Goal: Book appointment/travel/reservation

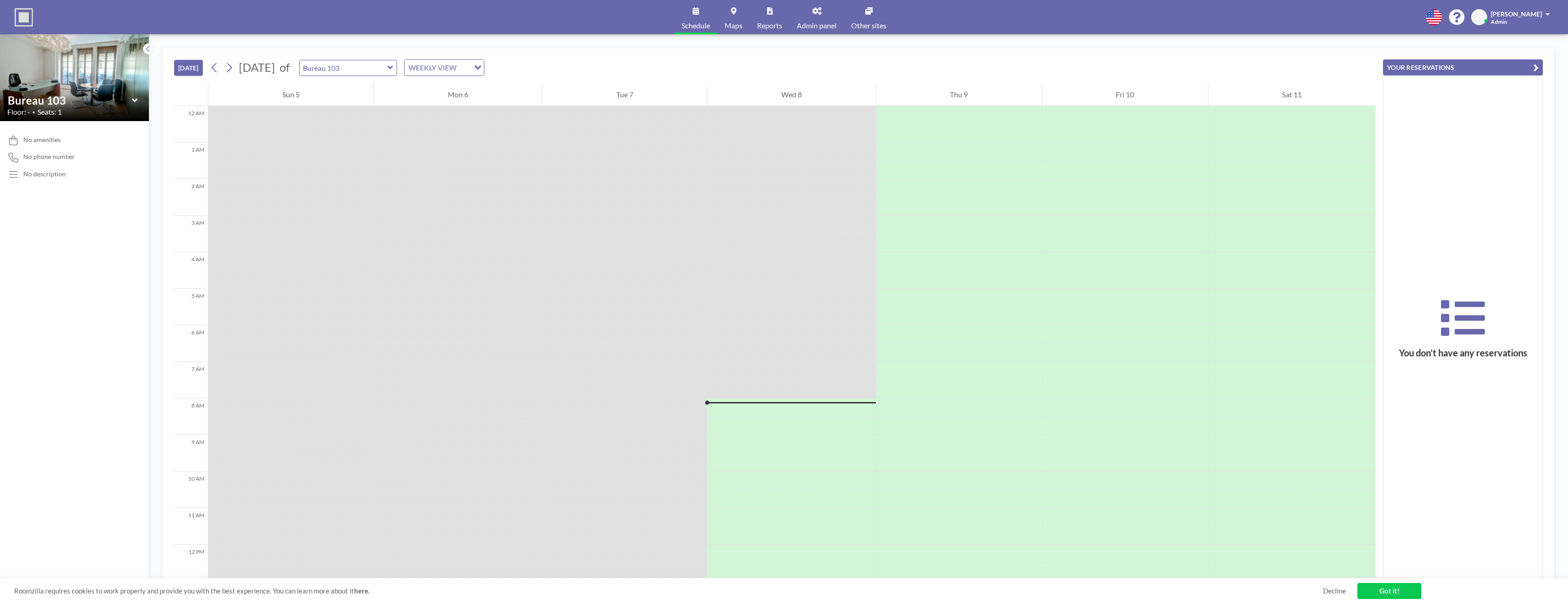
click at [393, 69] on icon at bounding box center [390, 68] width 6 height 9
type input "Conference Room Stand-Offices"
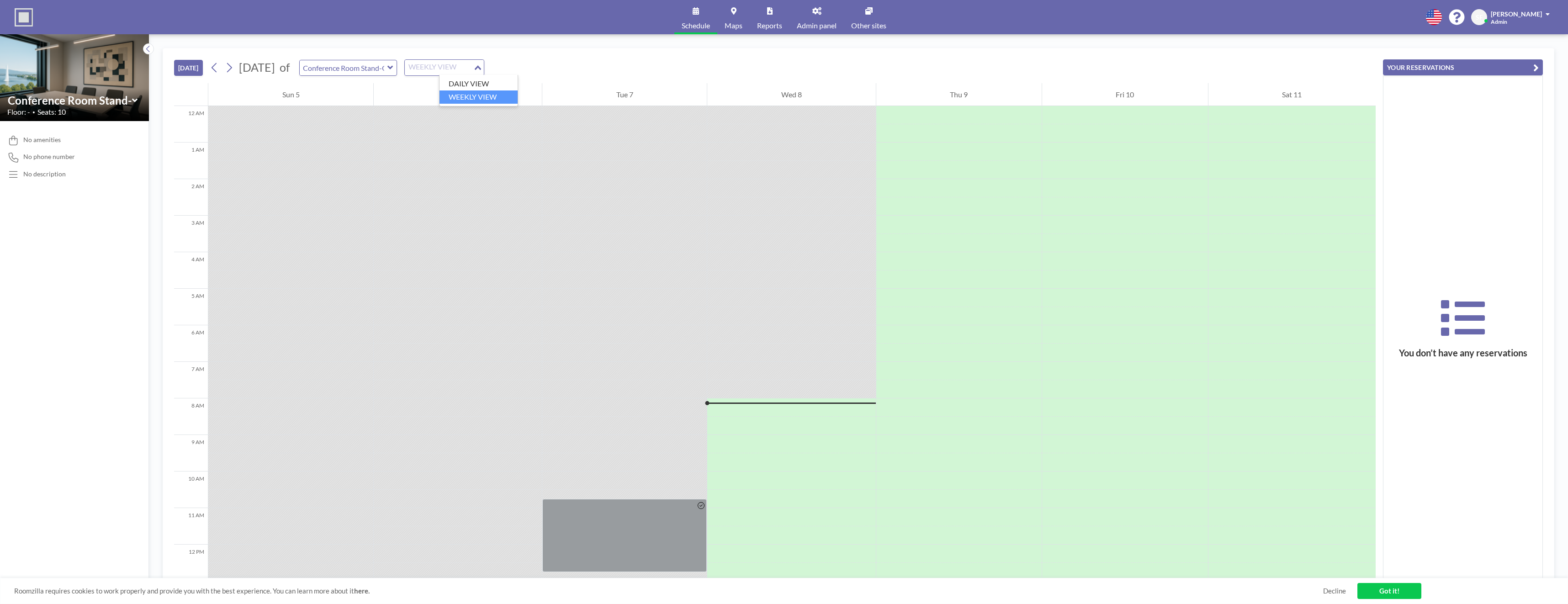
click at [474, 68] on div "WEEKLY VIEW" at bounding box center [439, 66] width 69 height 14
click at [494, 94] on li "WEEKLY VIEW" at bounding box center [478, 97] width 78 height 13
click at [228, 70] on icon at bounding box center [229, 68] width 9 height 14
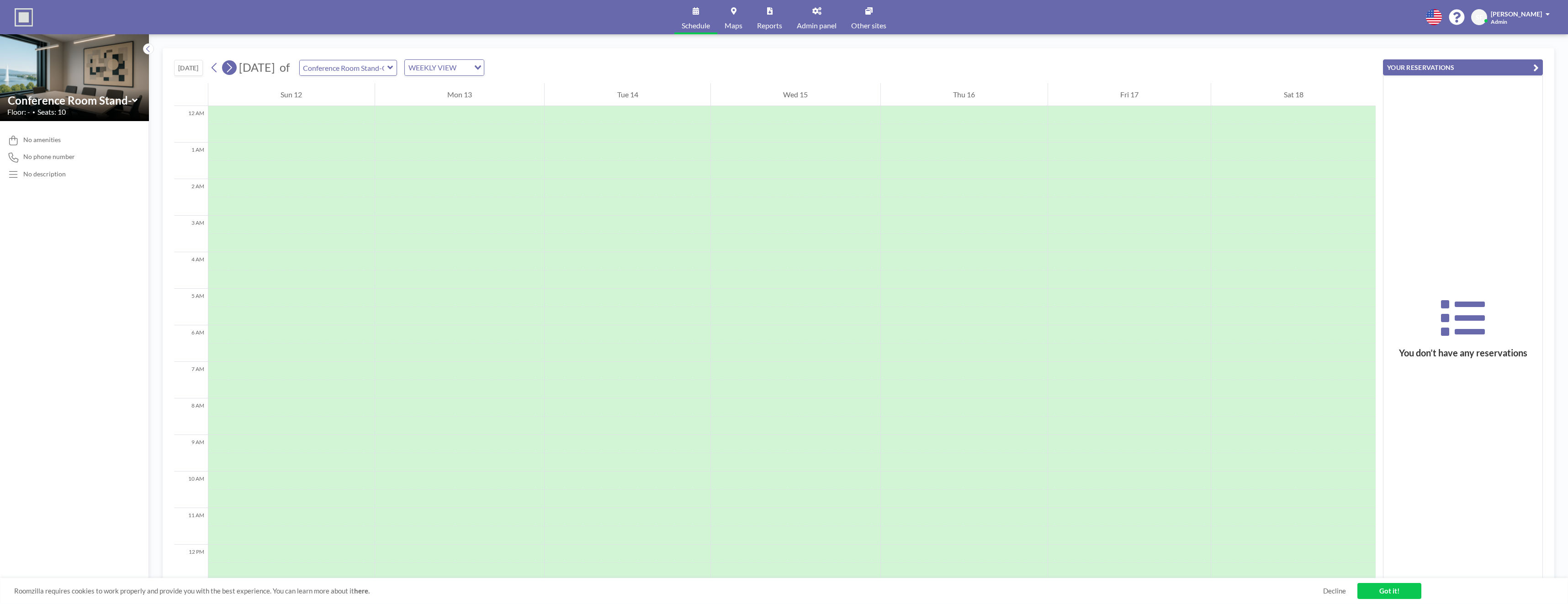
click at [228, 70] on icon at bounding box center [229, 68] width 9 height 14
click at [590, 115] on div at bounding box center [628, 115] width 166 height 18
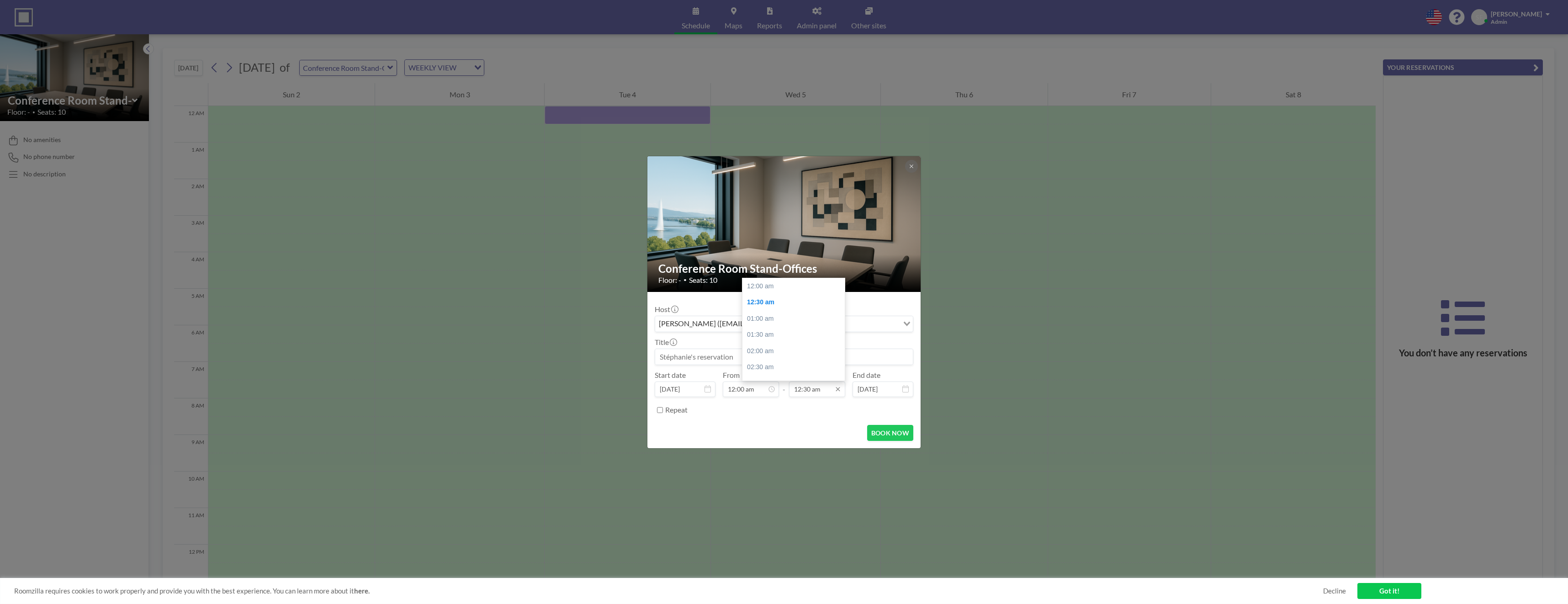
scroll to position [16, 0]
click at [810, 349] on div "02:30 am" at bounding box center [796, 351] width 107 height 16
type input "02:30 am"
click at [901, 434] on button "BOOK NOW" at bounding box center [891, 433] width 46 height 16
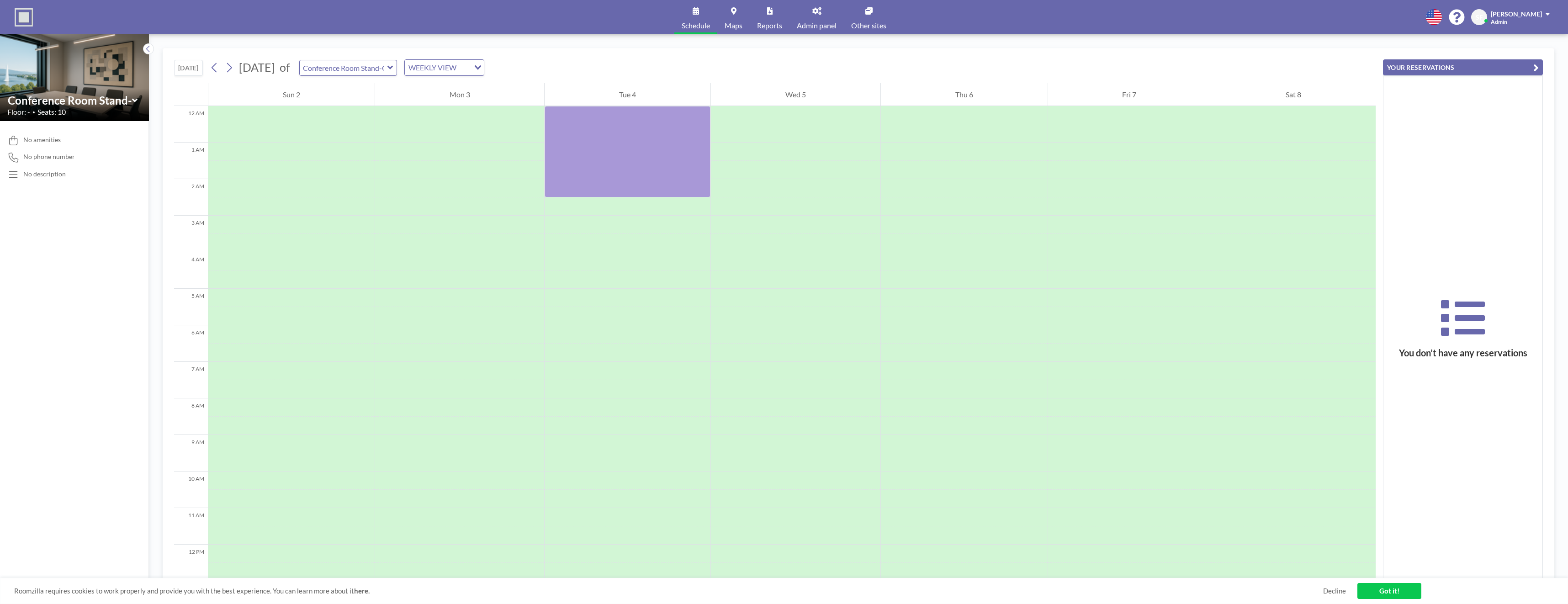
click at [393, 65] on icon at bounding box center [390, 68] width 6 height 9
type input "Bureau 103"
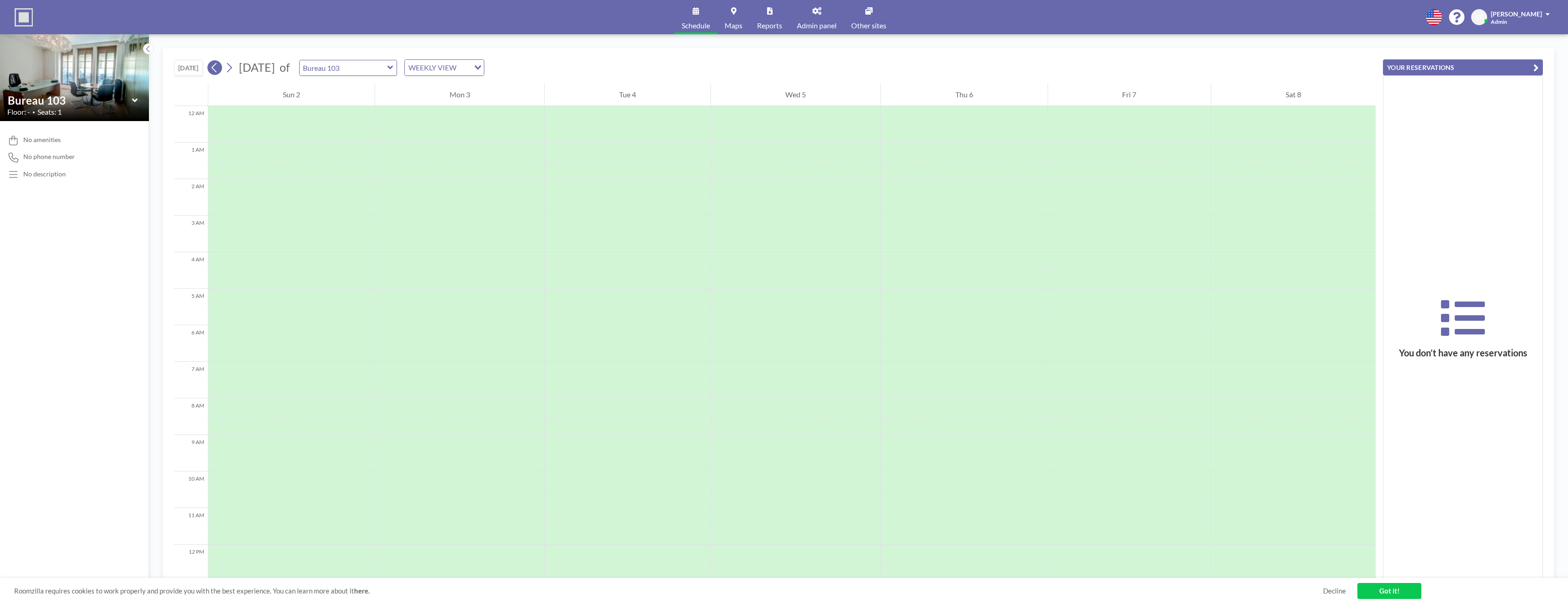
click at [219, 69] on icon at bounding box center [214, 68] width 9 height 14
